Goal: Communication & Community: Answer question/provide support

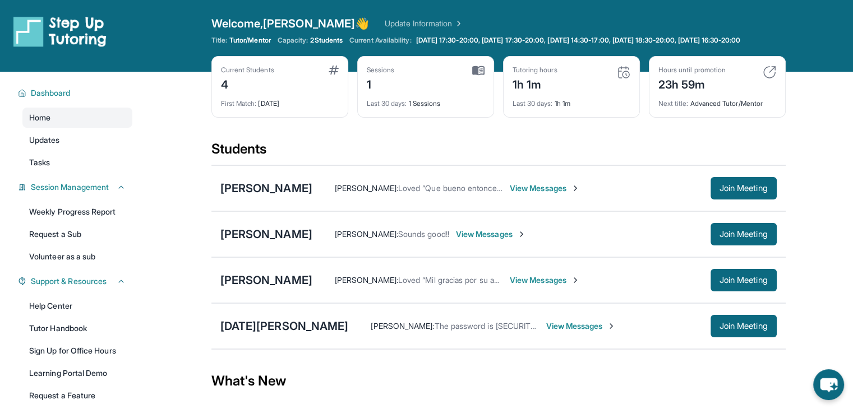
click at [580, 286] on span "View Messages" at bounding box center [545, 280] width 70 height 11
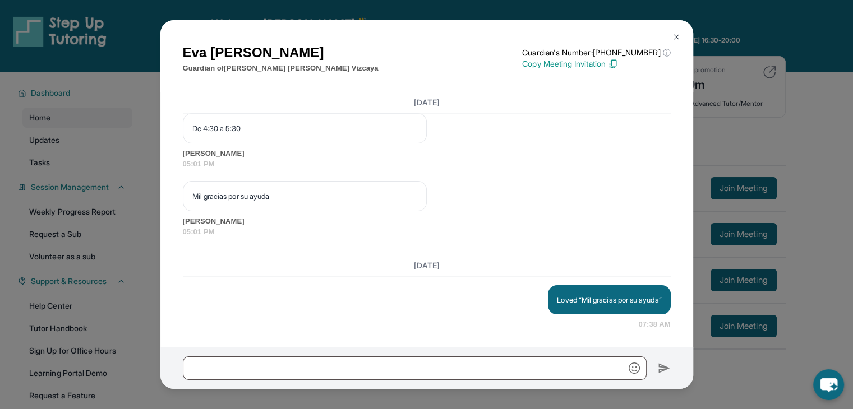
scroll to position [1686, 0]
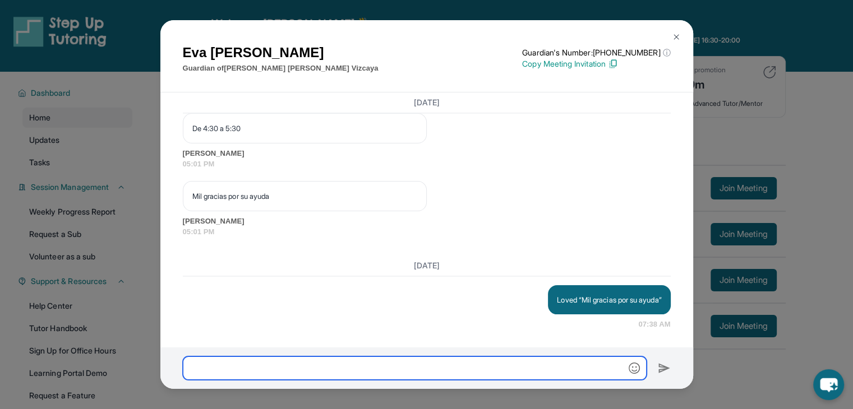
click at [354, 362] on input "text" at bounding box center [415, 369] width 464 height 24
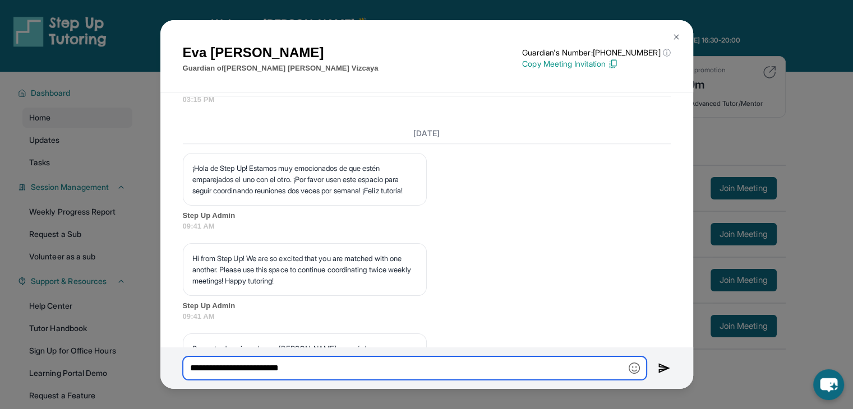
scroll to position [989, 0]
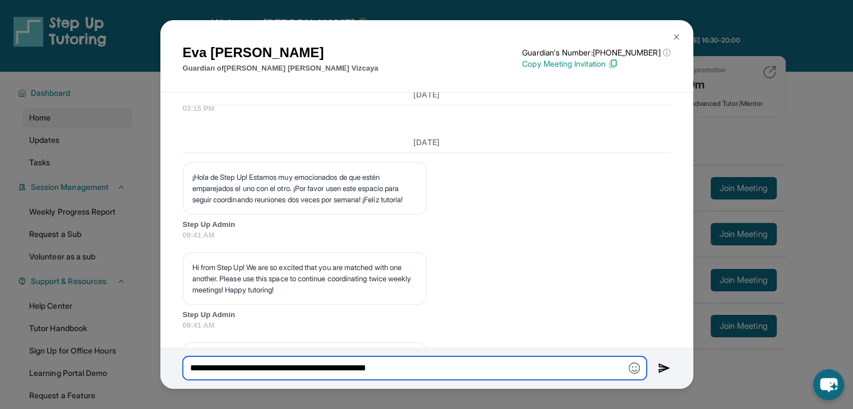
type input "**********"
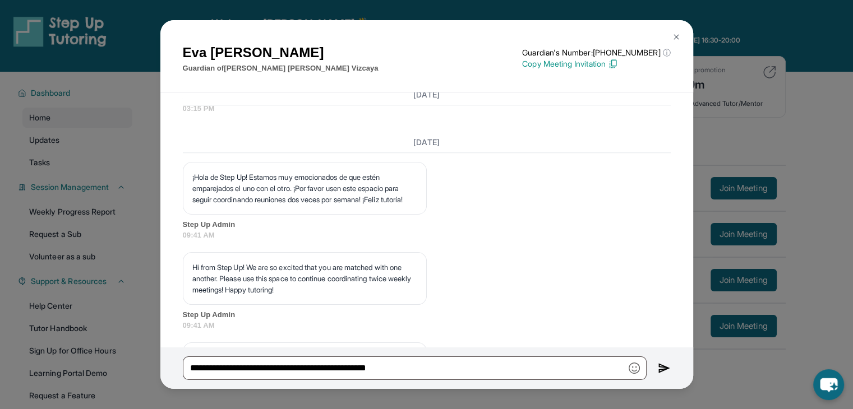
click at [658, 370] on img at bounding box center [664, 368] width 13 height 13
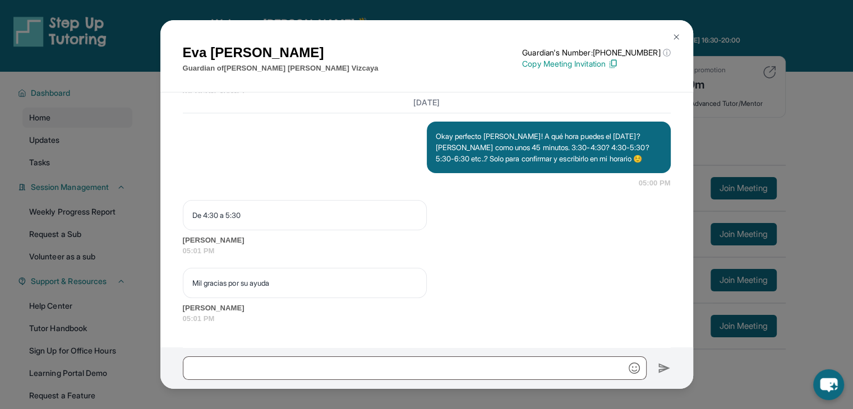
scroll to position [1422, 0]
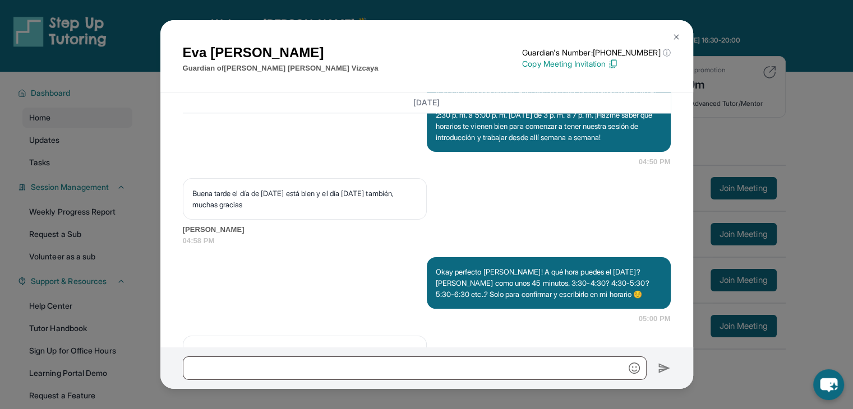
click at [264, 68] on p "Guardian of [PERSON_NAME]" at bounding box center [281, 68] width 196 height 11
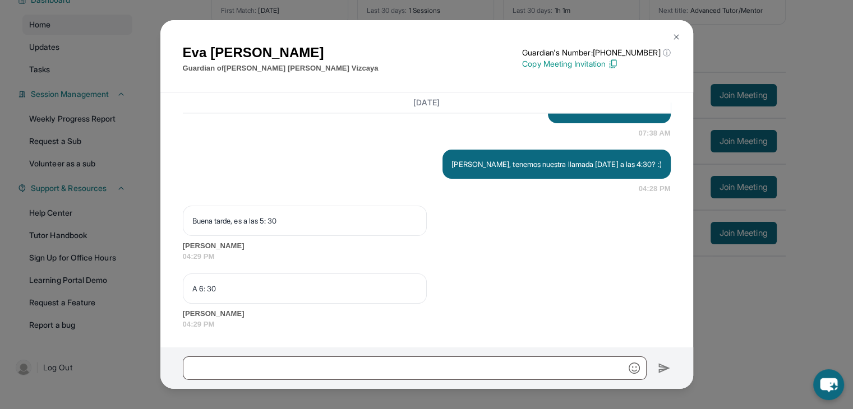
scroll to position [1877, 0]
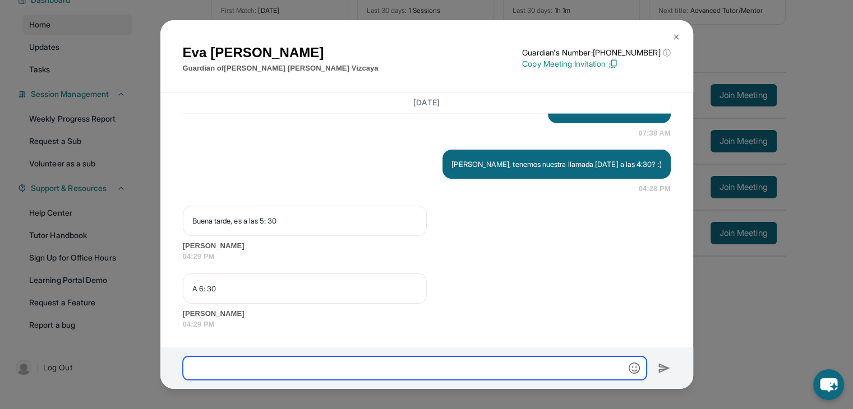
click at [267, 365] on input "text" at bounding box center [415, 369] width 464 height 24
type input "*"
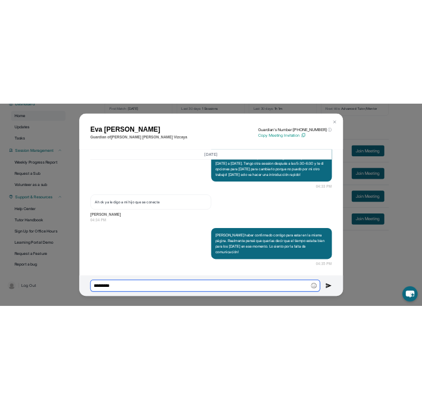
scroll to position [2145, 0]
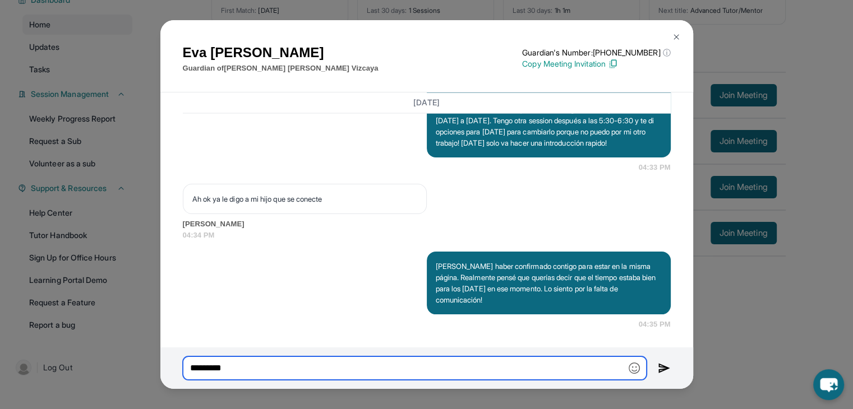
type input "********"
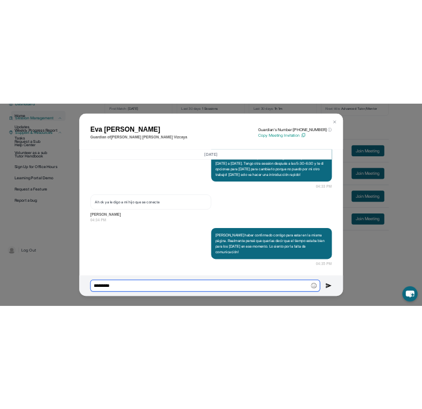
scroll to position [2482, 0]
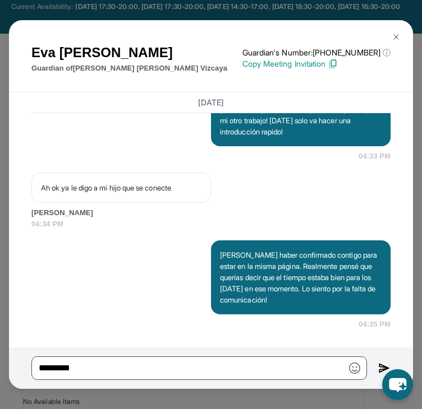
click at [226, 214] on div "Ah ok ya le digo a mi hijo que se conecte [PERSON_NAME] 04:34 PM" at bounding box center [210, 201] width 359 height 57
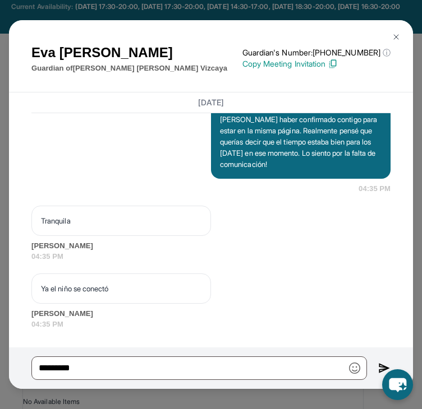
scroll to position [2651, 0]
click at [395, 39] on img at bounding box center [395, 37] width 9 height 9
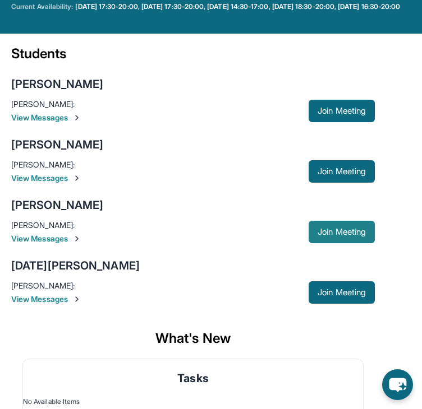
click at [317, 236] on span "Join Meeting" at bounding box center [341, 232] width 48 height 7
click at [53, 244] on span "View Messages" at bounding box center [159, 238] width 297 height 11
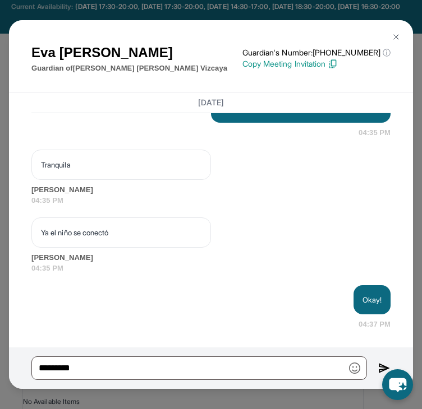
scroll to position [2707, 0]
click at [397, 36] on img at bounding box center [395, 37] width 9 height 9
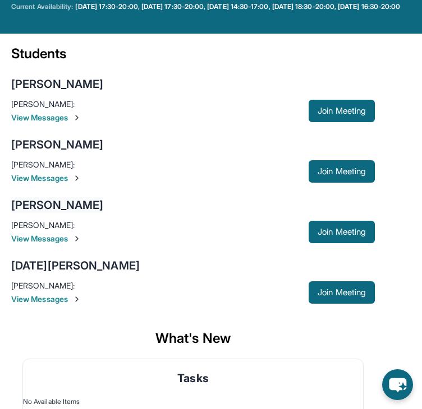
click at [68, 213] on div "Juan José Espinosa Vizcaya" at bounding box center [57, 205] width 92 height 16
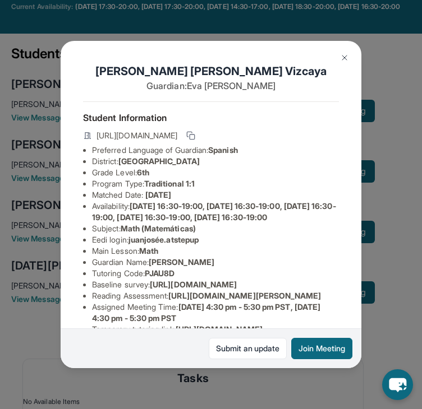
click at [344, 56] on img at bounding box center [344, 57] width 9 height 9
